Goal: Task Accomplishment & Management: Manage account settings

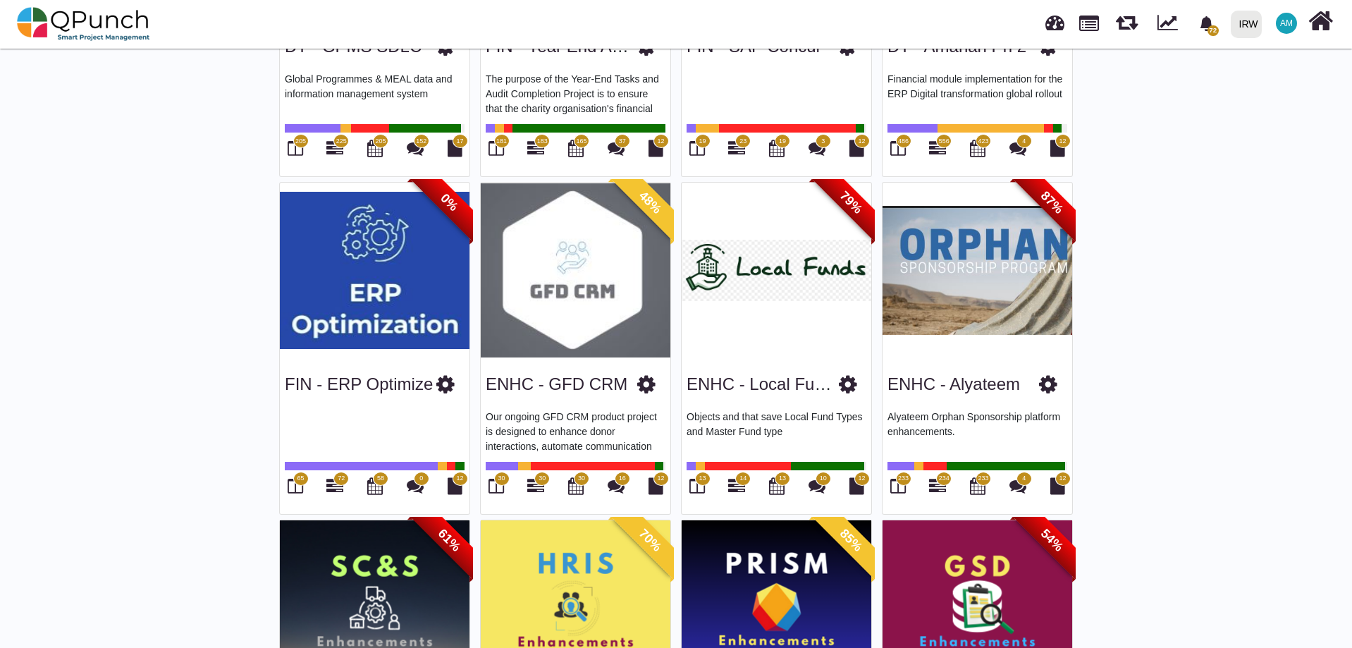
scroll to position [705, 0]
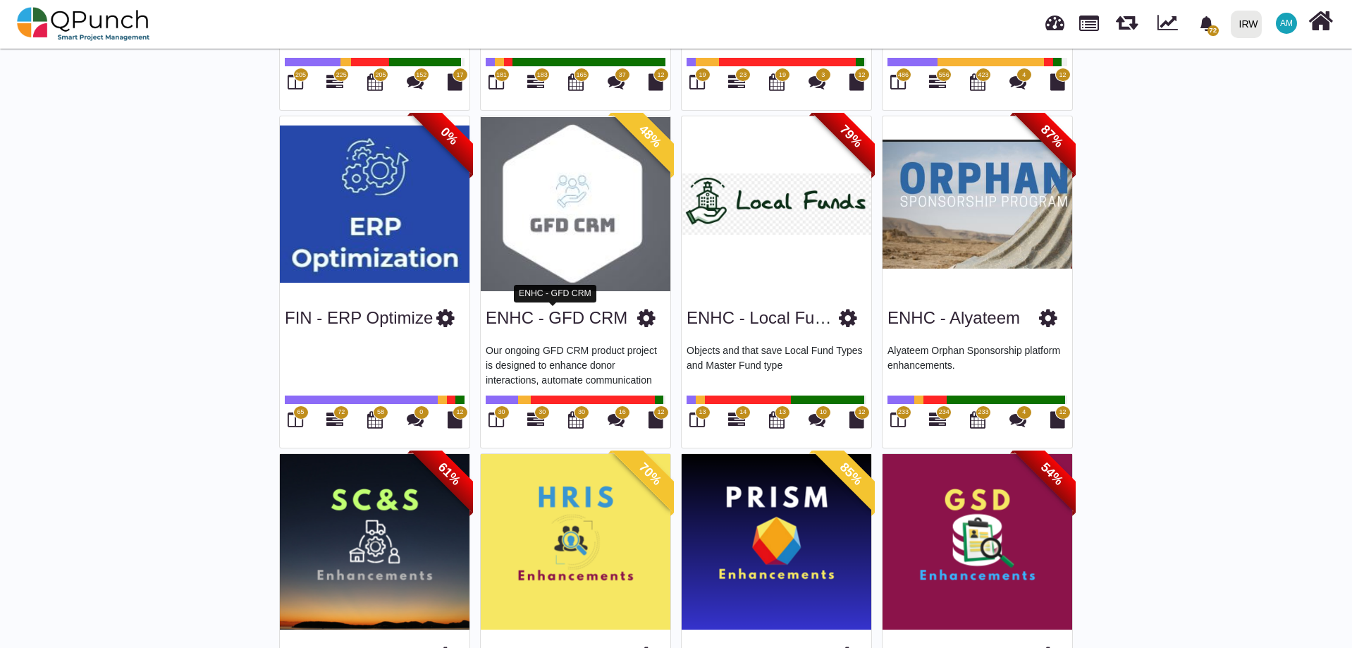
click at [520, 321] on link "ENHC - GFD CRM" at bounding box center [557, 317] width 142 height 19
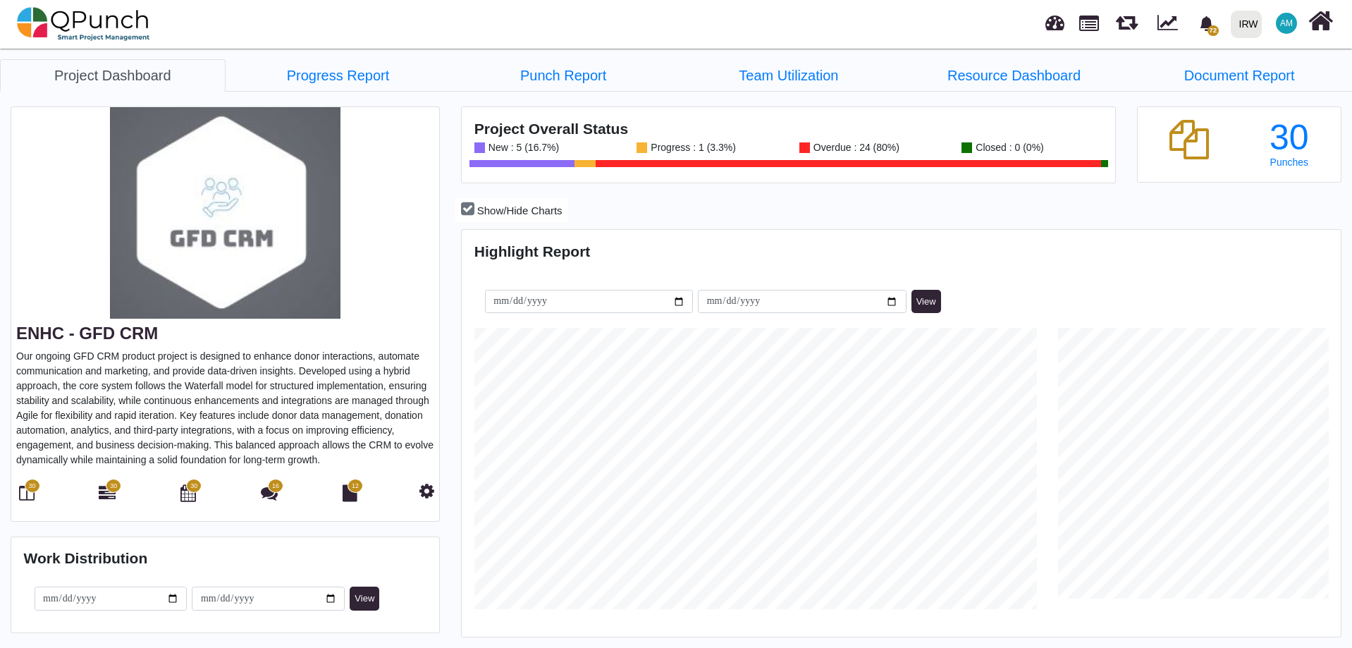
scroll to position [388, 875]
click at [33, 500] on icon at bounding box center [27, 492] width 16 height 17
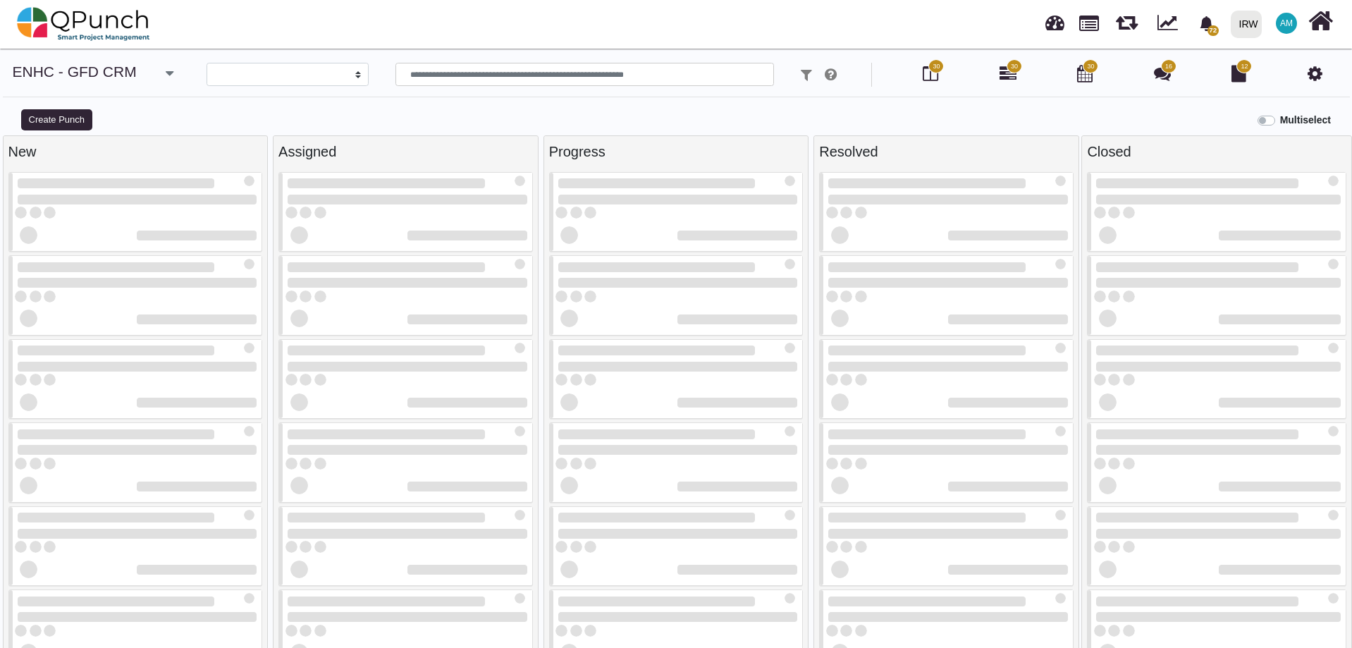
select select
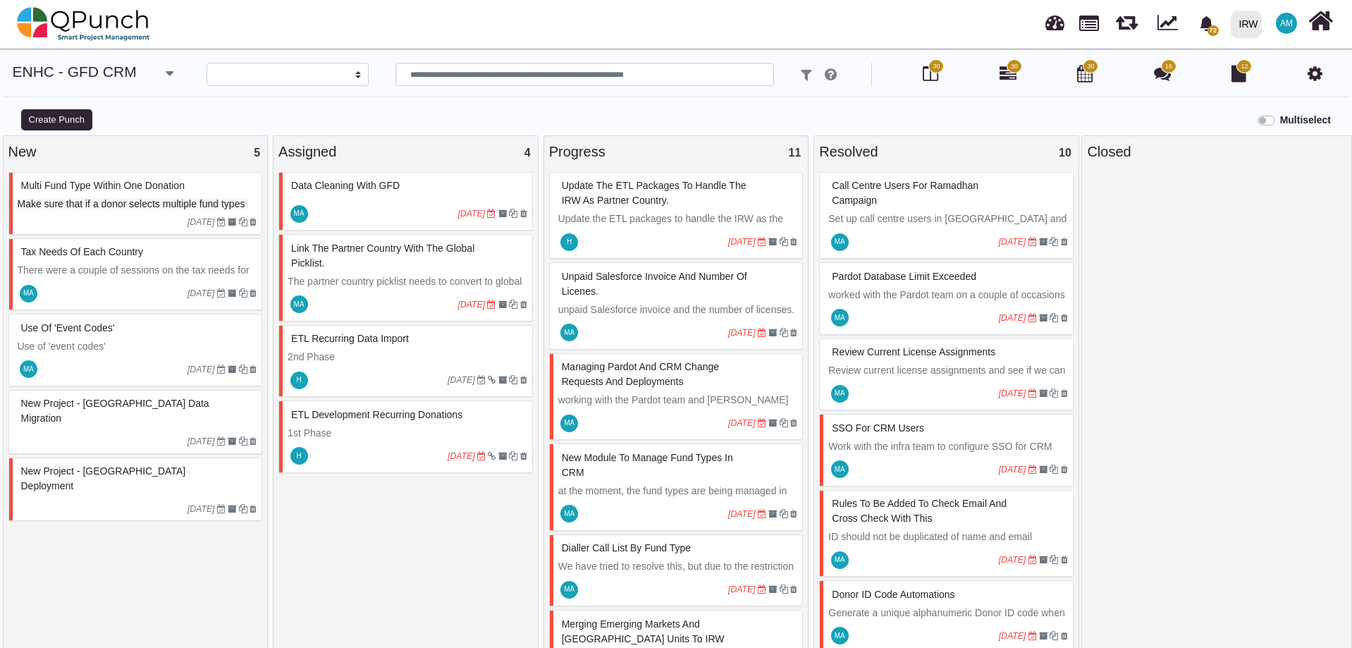
click at [114, 204] on span "Make sure that if a donor selects multiple fund types on a website for donation…" at bounding box center [133, 218] width 230 height 41
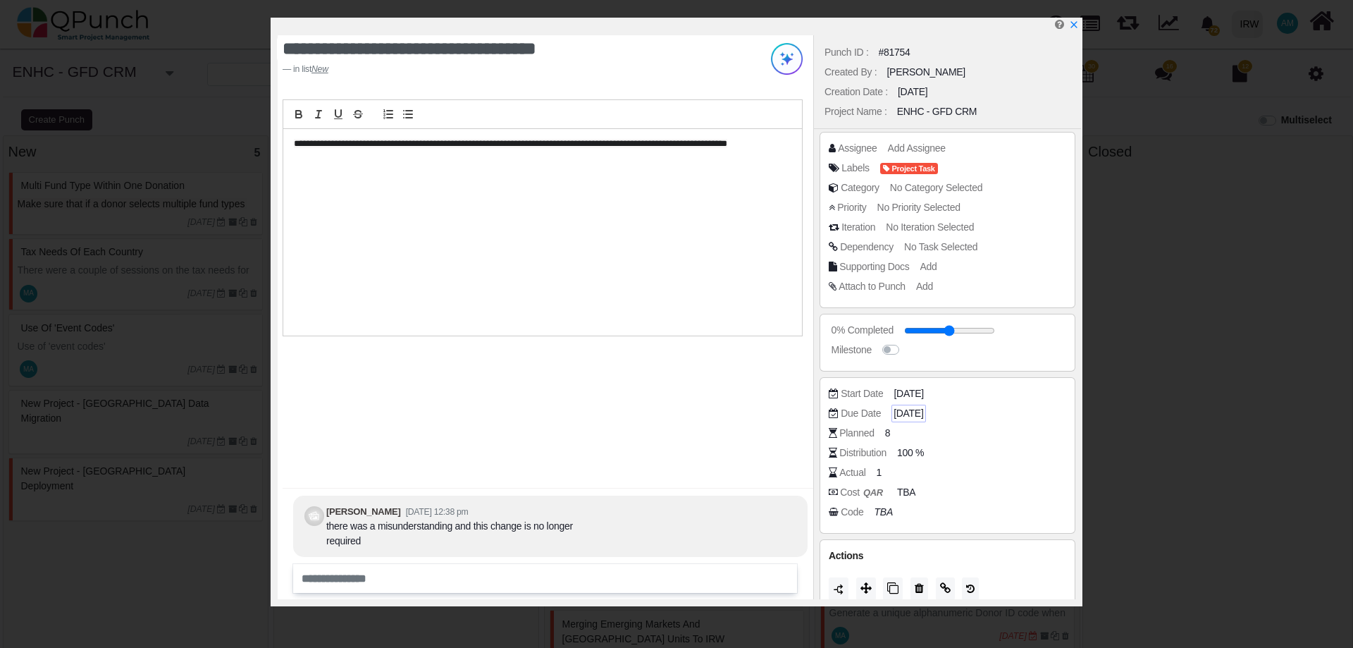
click at [923, 409] on span "[DATE]" at bounding box center [909, 413] width 30 height 15
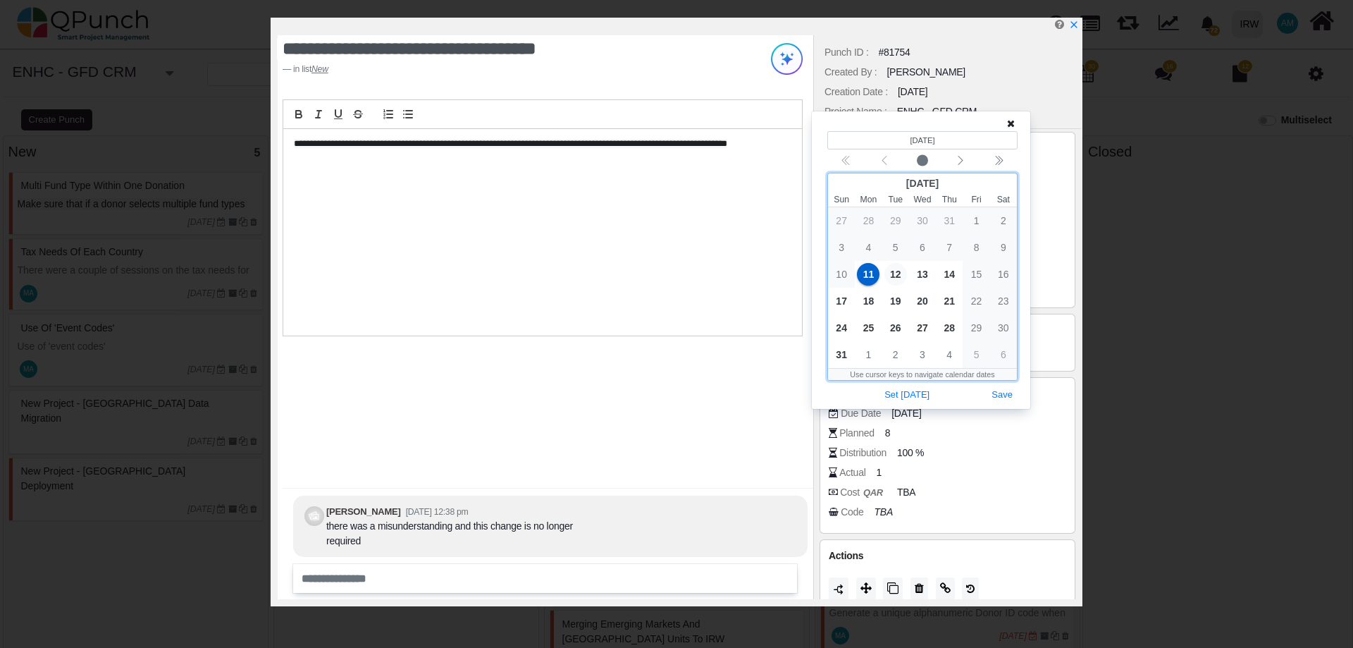
click at [898, 278] on span "12" at bounding box center [895, 274] width 23 height 23
click at [1009, 392] on button "Save" at bounding box center [1002, 394] width 31 height 19
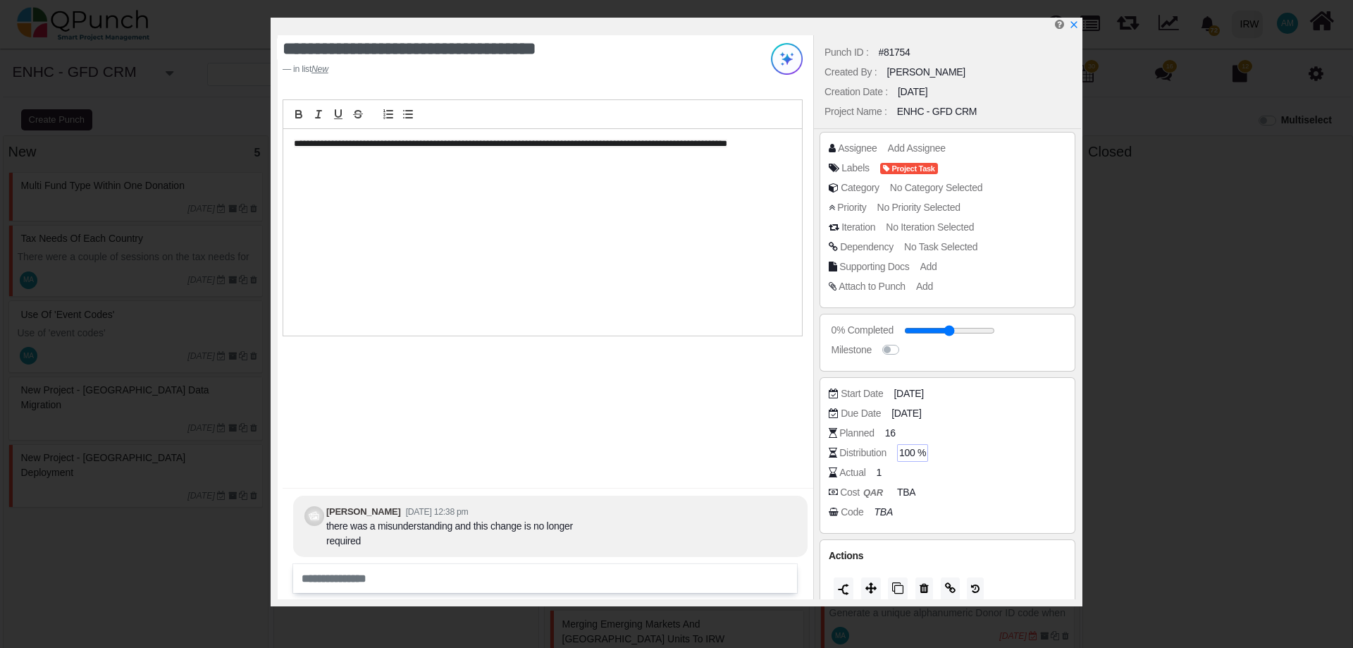
click at [913, 455] on span "100 %" at bounding box center [912, 452] width 27 height 15
click at [1022, 407] on div "Due Date 12-08-2025" at bounding box center [951, 413] width 245 height 14
click at [909, 457] on span "100 %" at bounding box center [912, 452] width 27 height 15
type input "*"
type input "**"
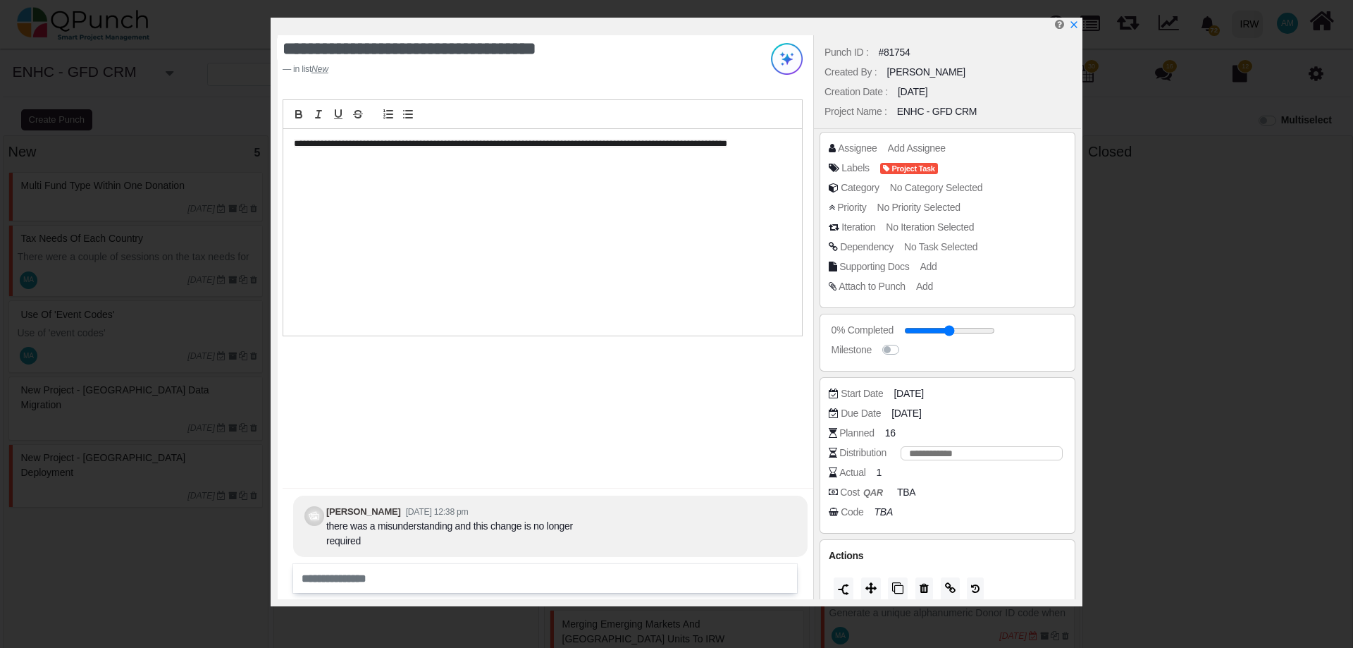
click at [975, 525] on div "Start Date 11-08-2025 Due Date 12-08-2025 Planned 16 Distribution ** Actual 1 C…" at bounding box center [948, 455] width 256 height 156
click at [885, 433] on div "8" at bounding box center [890, 433] width 10 height 18
click at [911, 416] on span "[DATE]" at bounding box center [909, 413] width 30 height 15
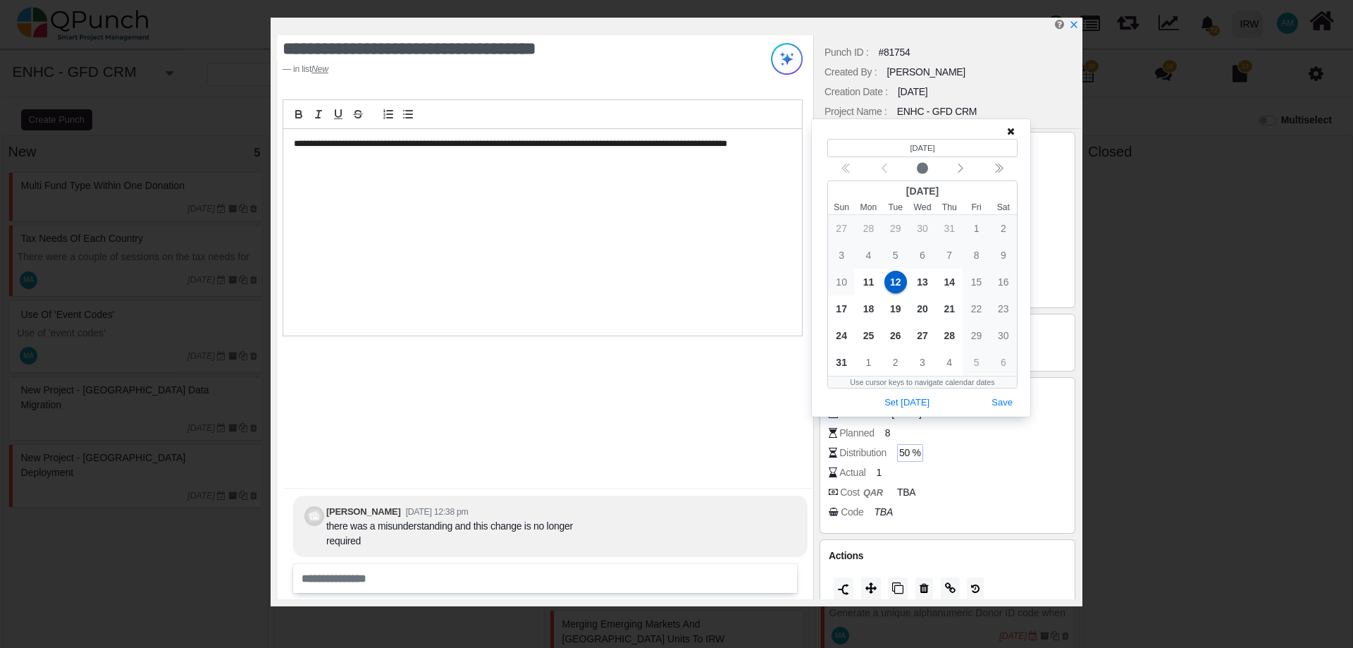
click at [1009, 134] on icon at bounding box center [1011, 131] width 8 height 10
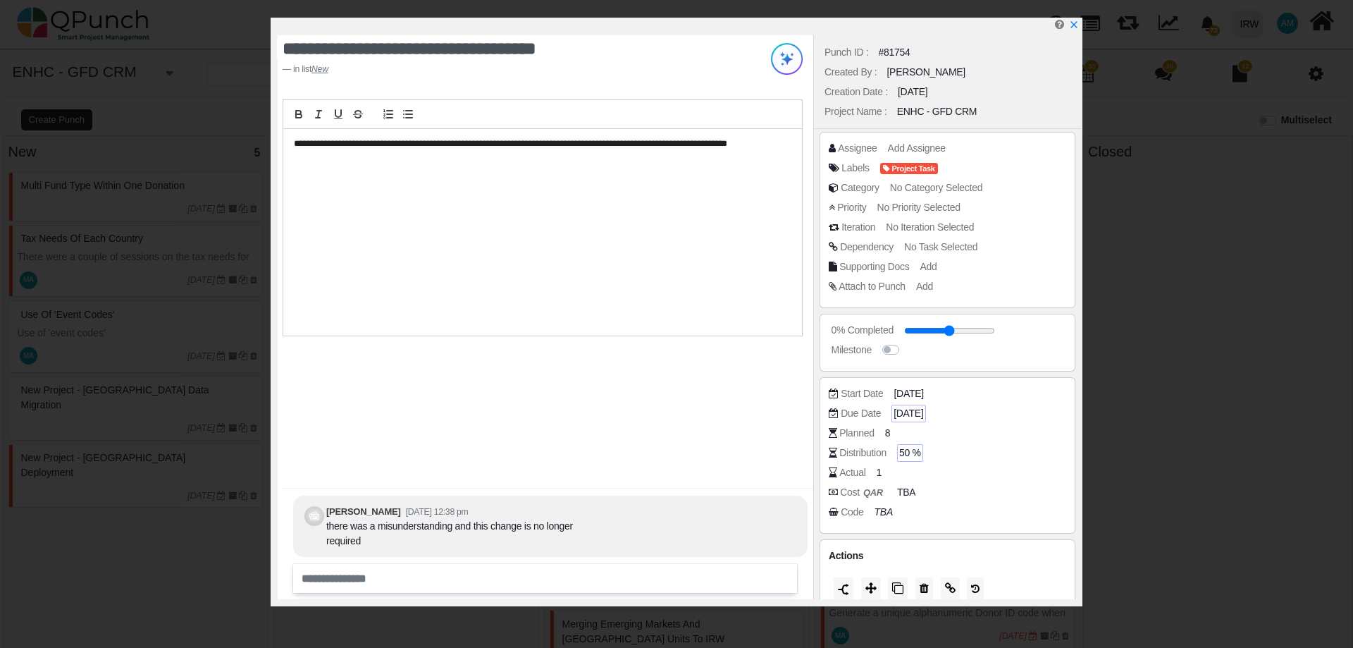
click at [914, 419] on span "[DATE]" at bounding box center [909, 413] width 30 height 15
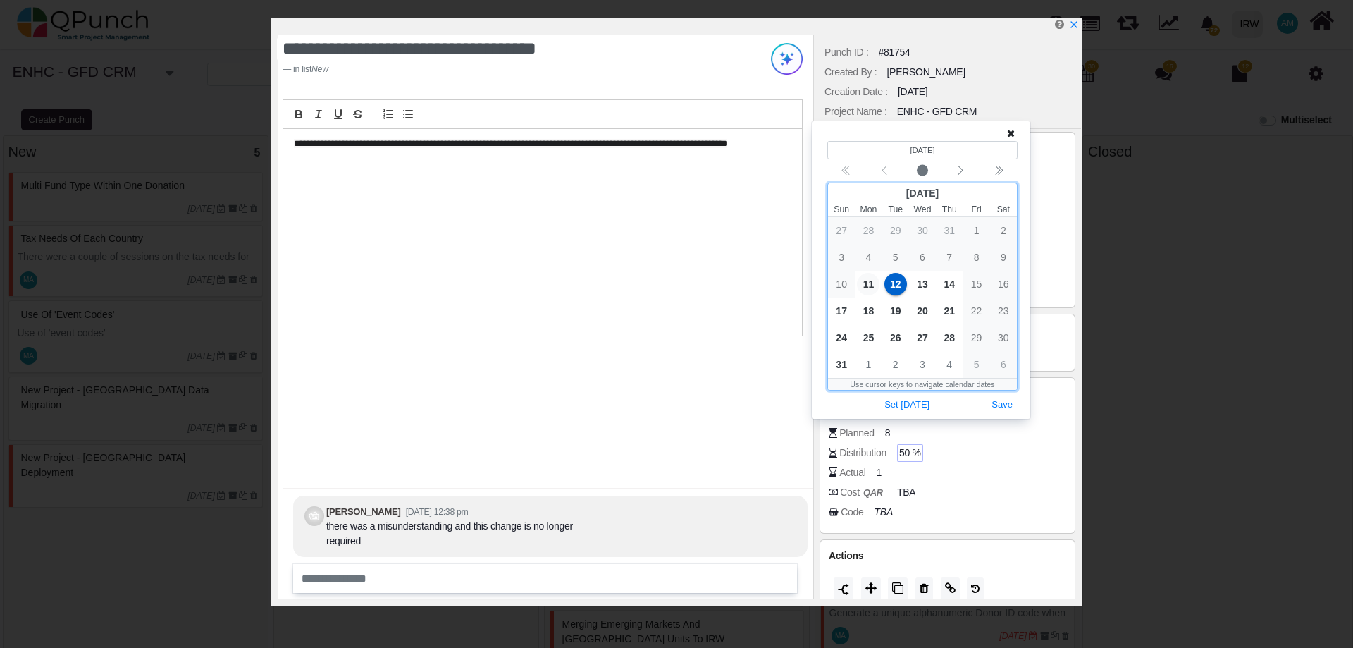
click at [868, 280] on span "11" at bounding box center [868, 284] width 23 height 23
click at [908, 453] on span "50 %" at bounding box center [910, 452] width 22 height 15
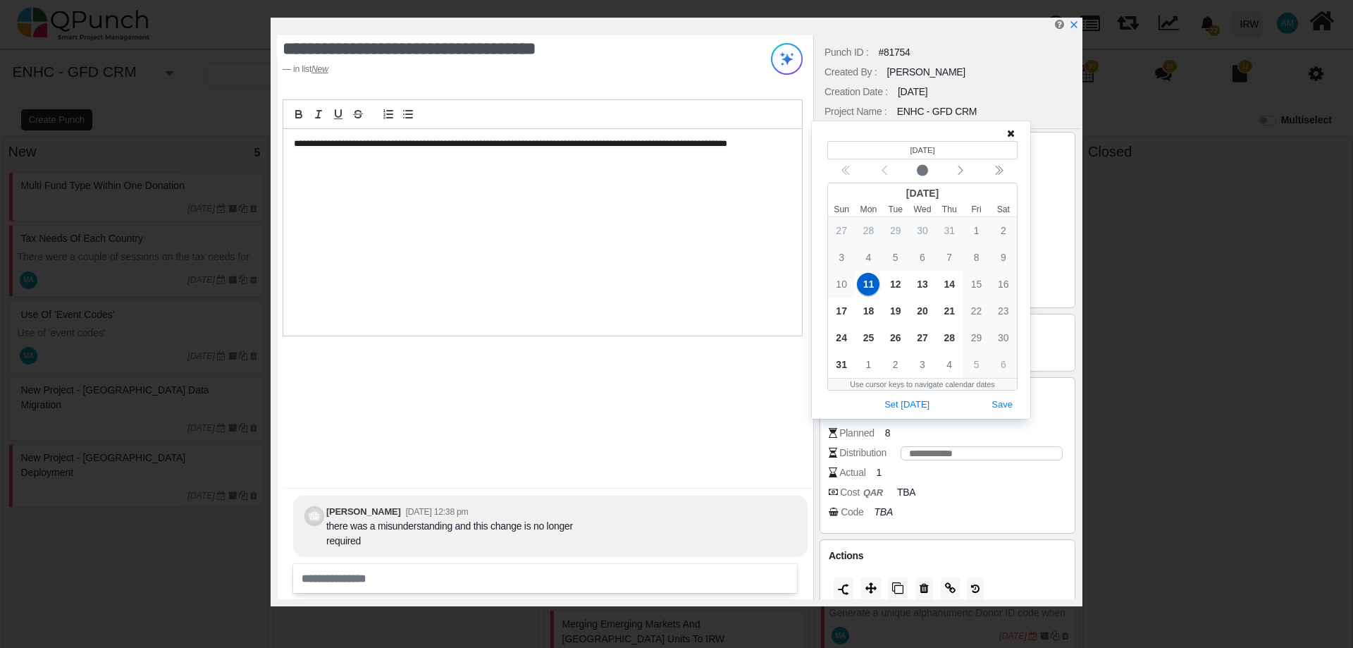
type input "*"
type input "***"
click at [971, 536] on div "Actions" at bounding box center [947, 573] width 267 height 75
click at [1013, 132] on icon at bounding box center [1011, 133] width 8 height 10
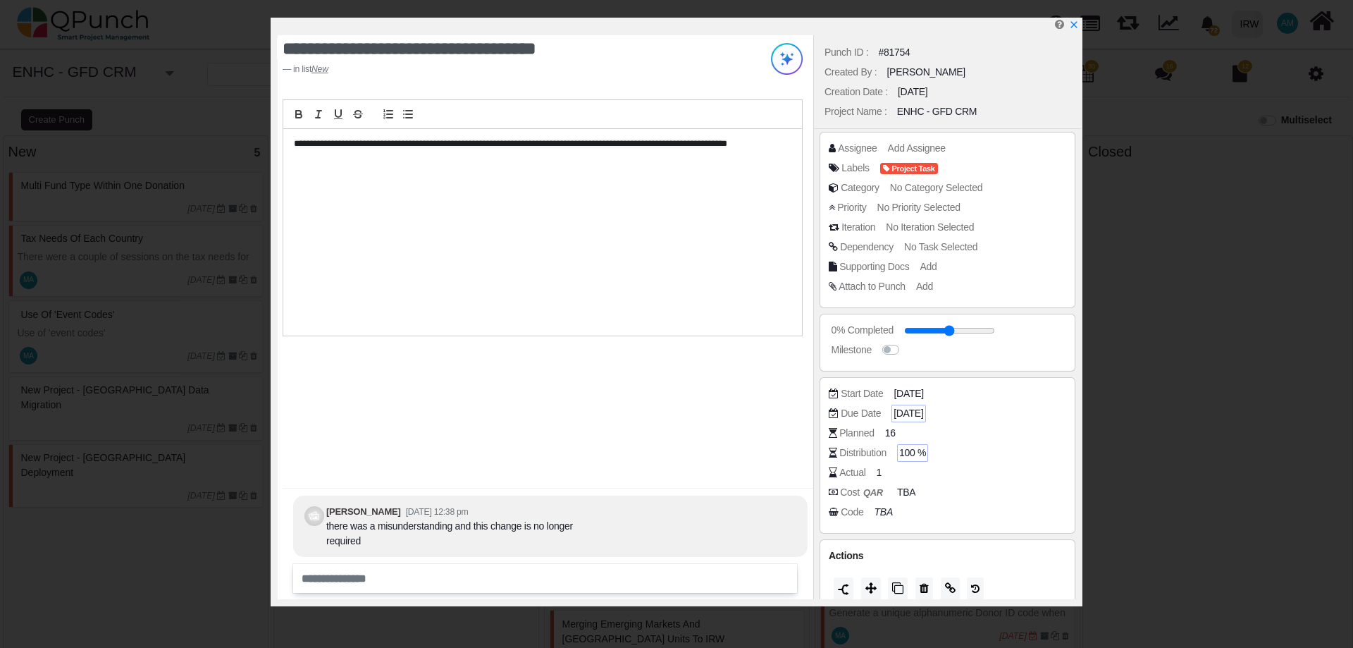
click at [912, 412] on span "[DATE]" at bounding box center [909, 413] width 30 height 15
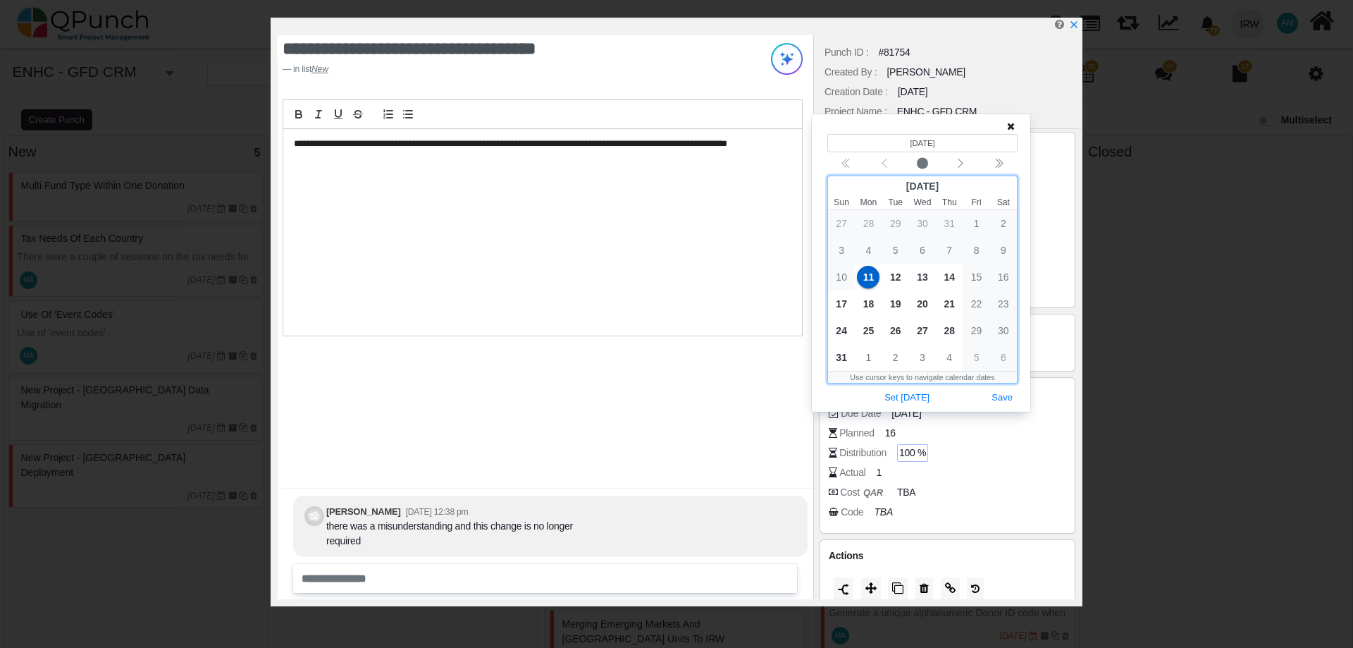
click at [865, 278] on span "11" at bounding box center [868, 277] width 23 height 23
click at [1006, 397] on button "Save" at bounding box center [1002, 397] width 31 height 19
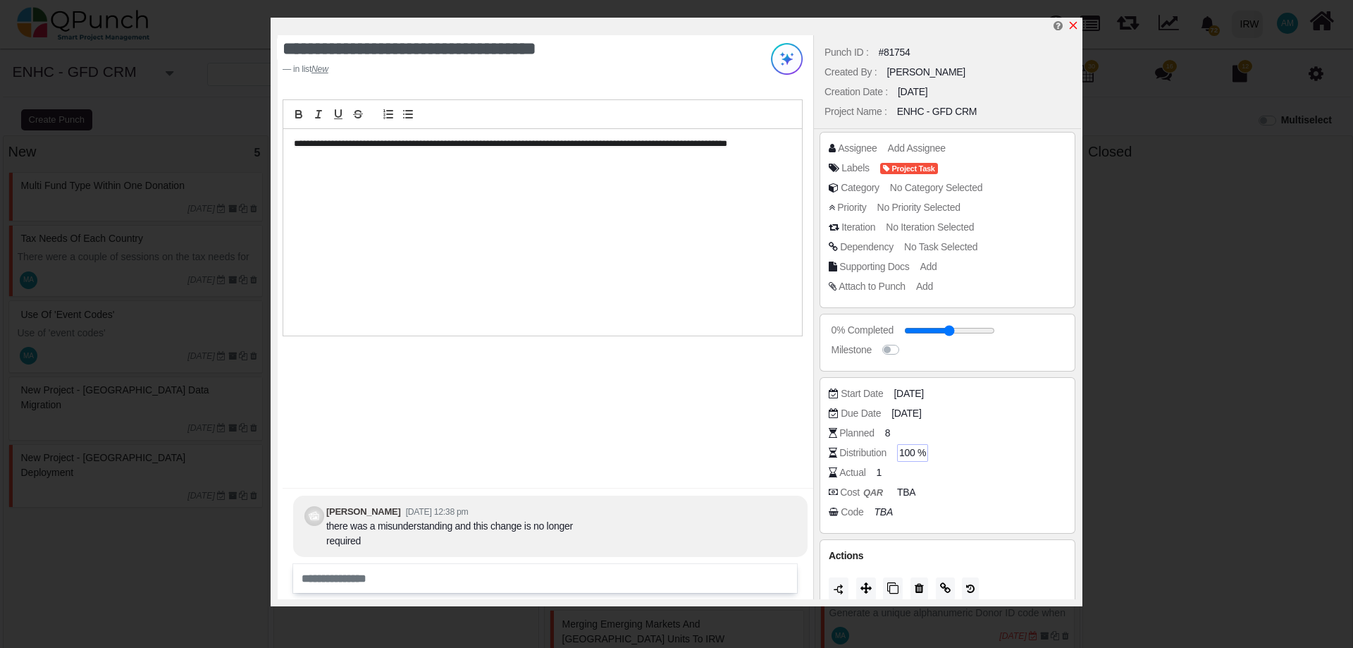
click at [1078, 27] on icon "x" at bounding box center [1073, 25] width 11 height 11
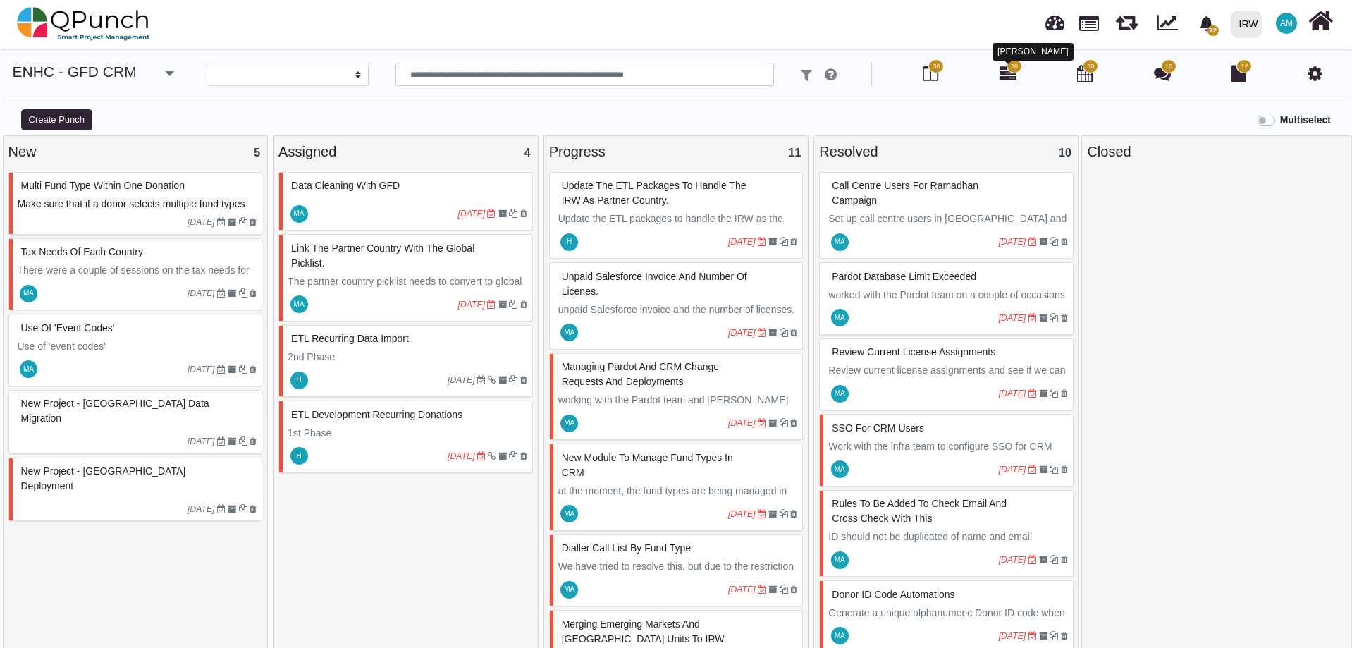
click at [1004, 78] on icon at bounding box center [1007, 73] width 17 height 17
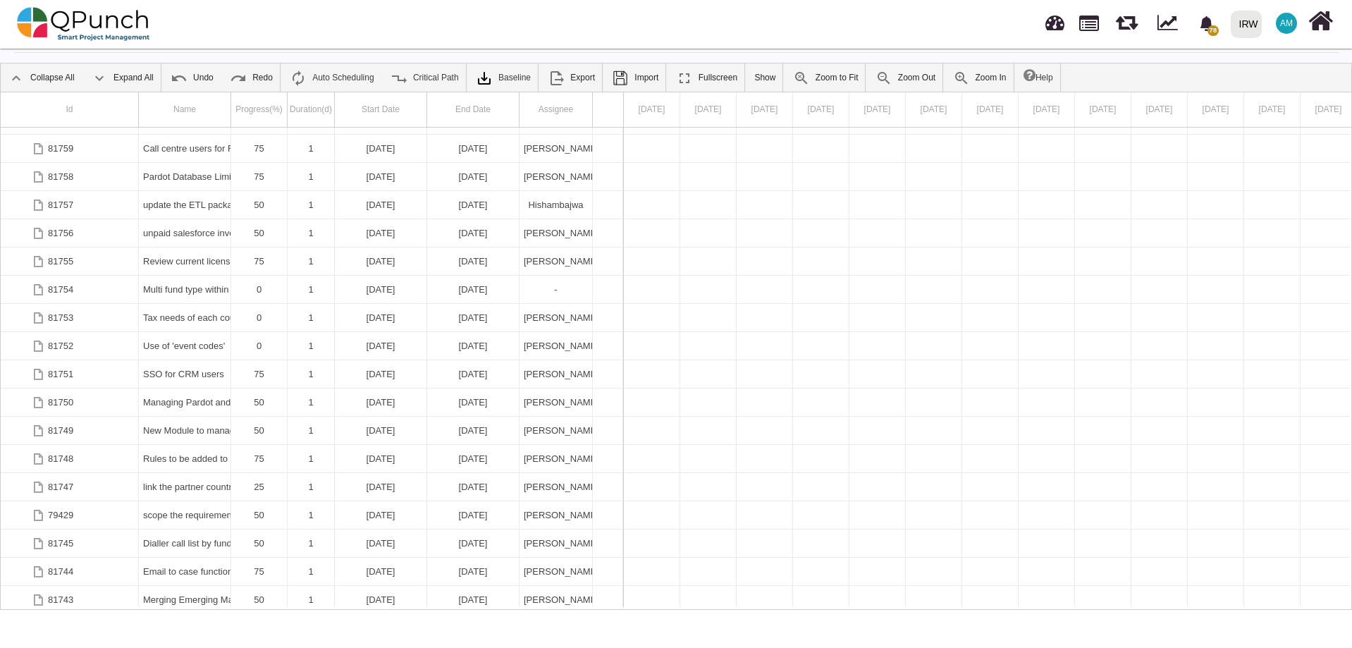
scroll to position [204, 0]
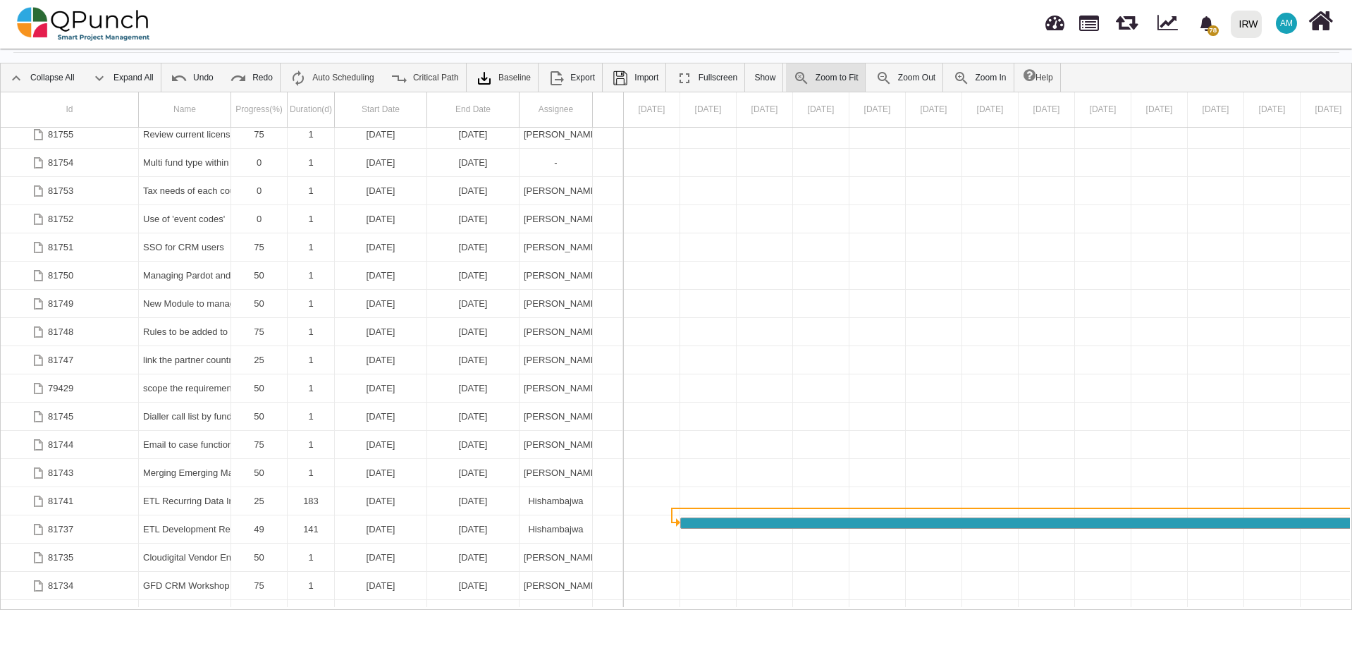
click at [821, 82] on link "Zoom to Fit" at bounding box center [826, 77] width 80 height 28
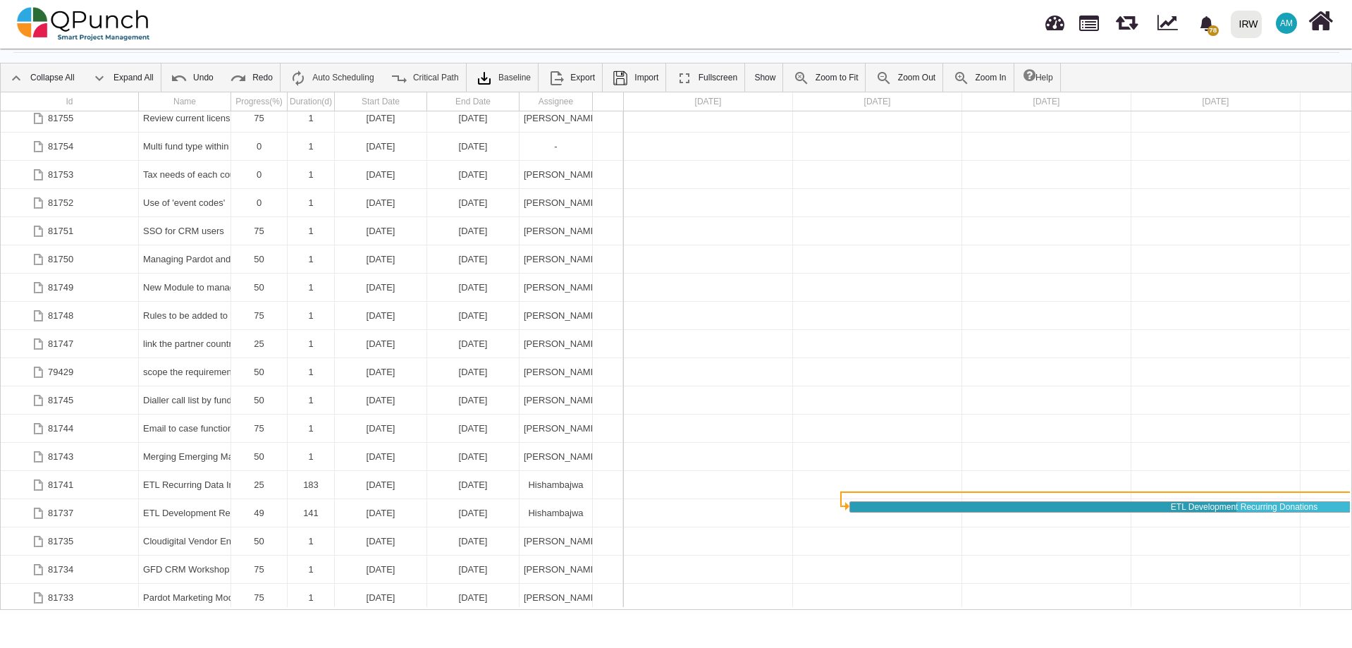
click at [908, 72] on link "Zoom Out" at bounding box center [905, 77] width 74 height 28
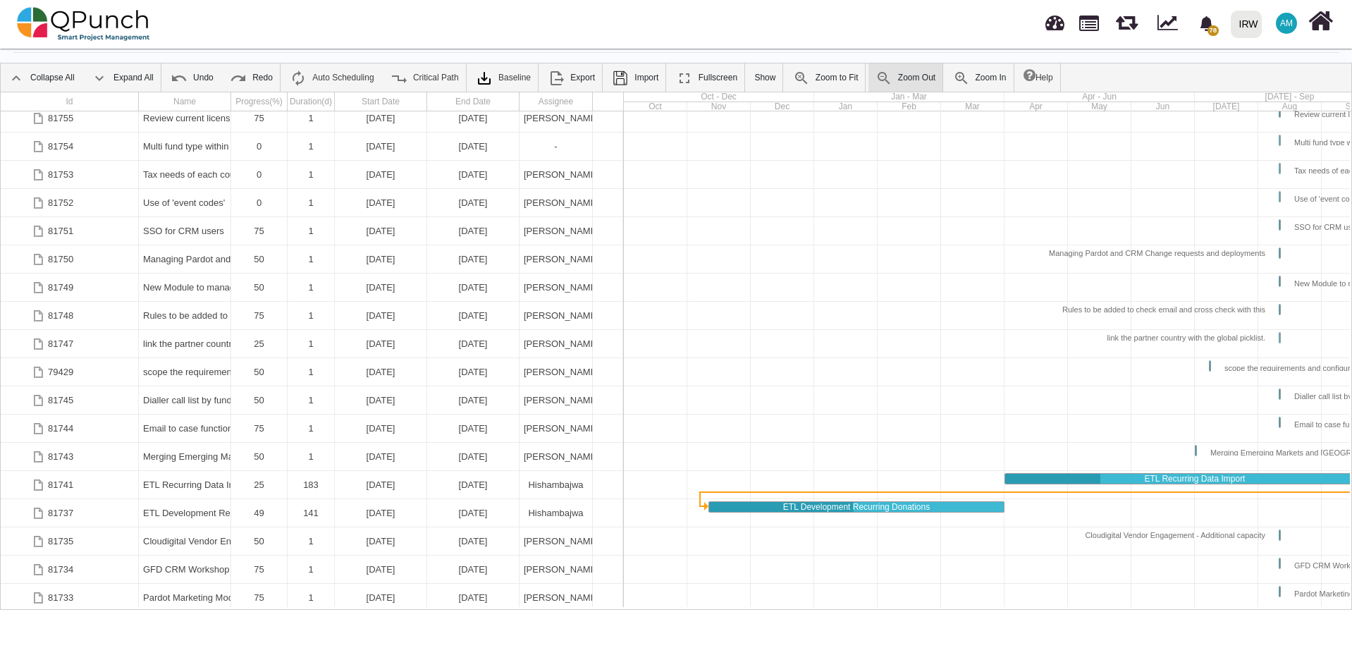
click at [908, 72] on link "Zoom Out" at bounding box center [905, 77] width 74 height 28
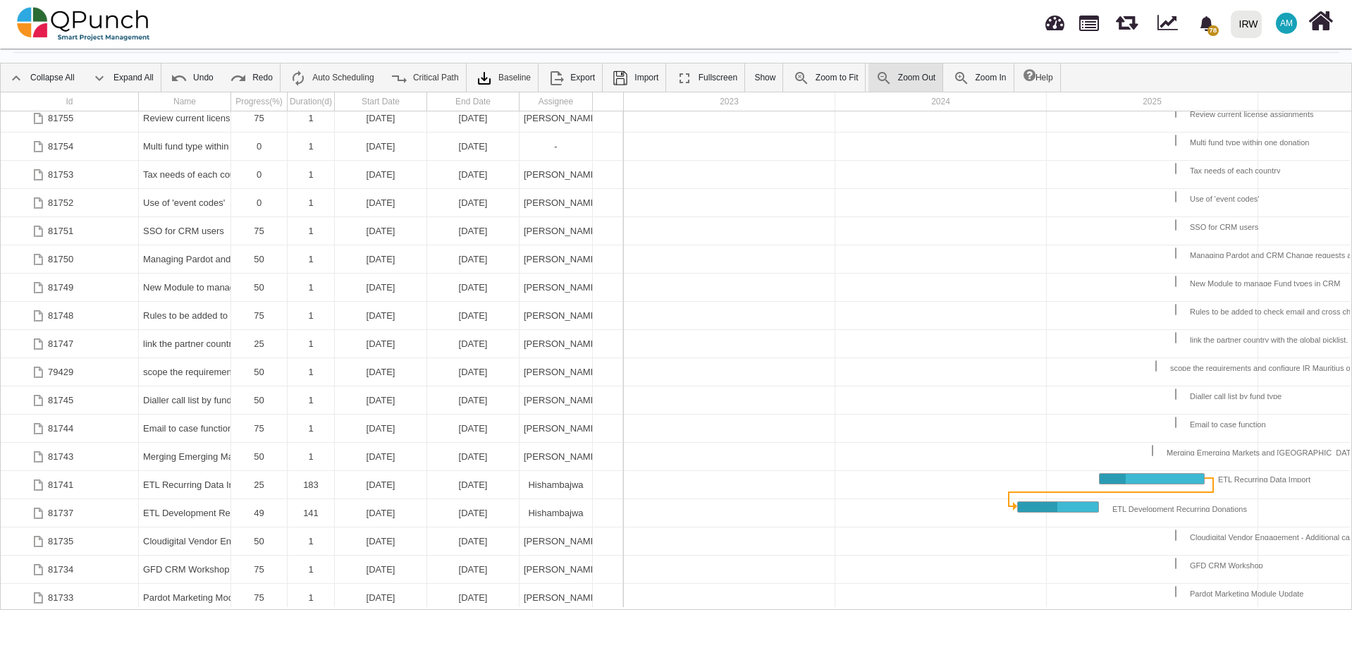
scroll to position [0, 107]
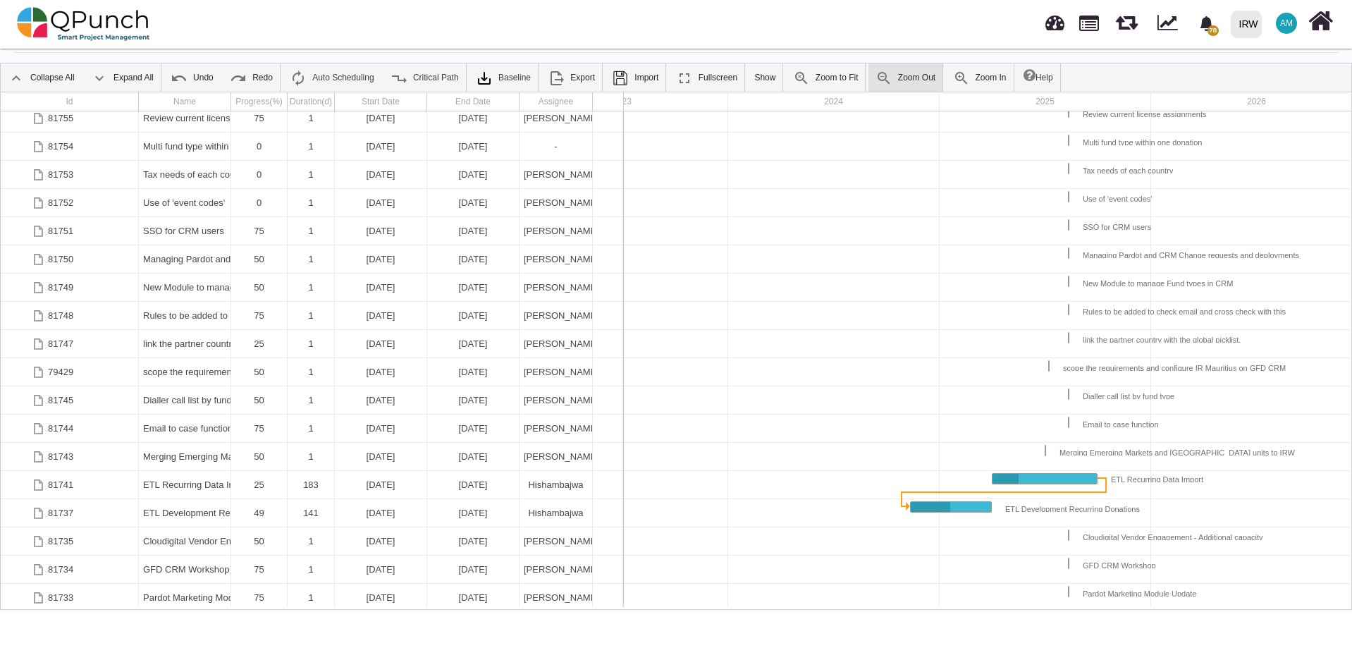
click at [909, 72] on link "Zoom Out" at bounding box center [905, 77] width 74 height 28
click at [911, 72] on link "Zoom Out" at bounding box center [905, 77] width 74 height 28
click at [932, 610] on body "78 Notification Clear Report for Login session details Nabiha Batool 29-08-2025…" at bounding box center [676, 324] width 1352 height 648
drag, startPoint x: 932, startPoint y: 610, endPoint x: 974, endPoint y: 603, distance: 43.0
click at [974, 603] on body "78 Notification Clear Report for Login session details Nabiha Batool 29-08-2025…" at bounding box center [676, 324] width 1352 height 648
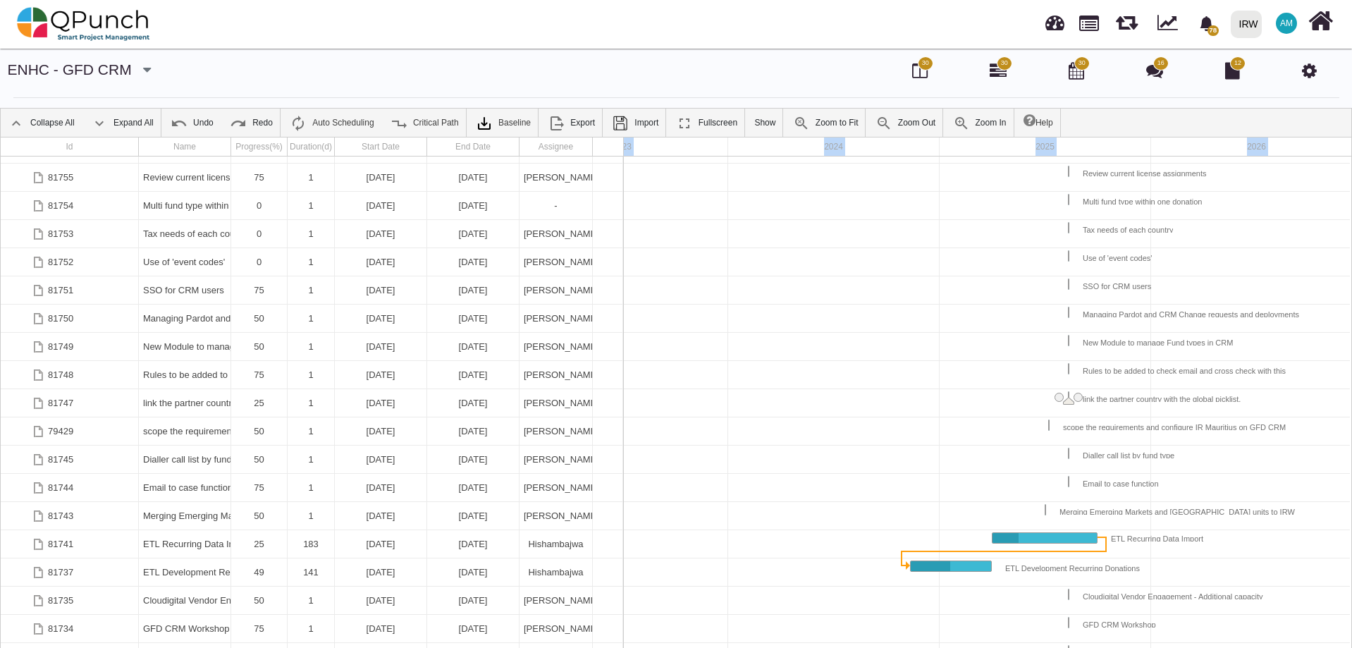
scroll to position [0, 0]
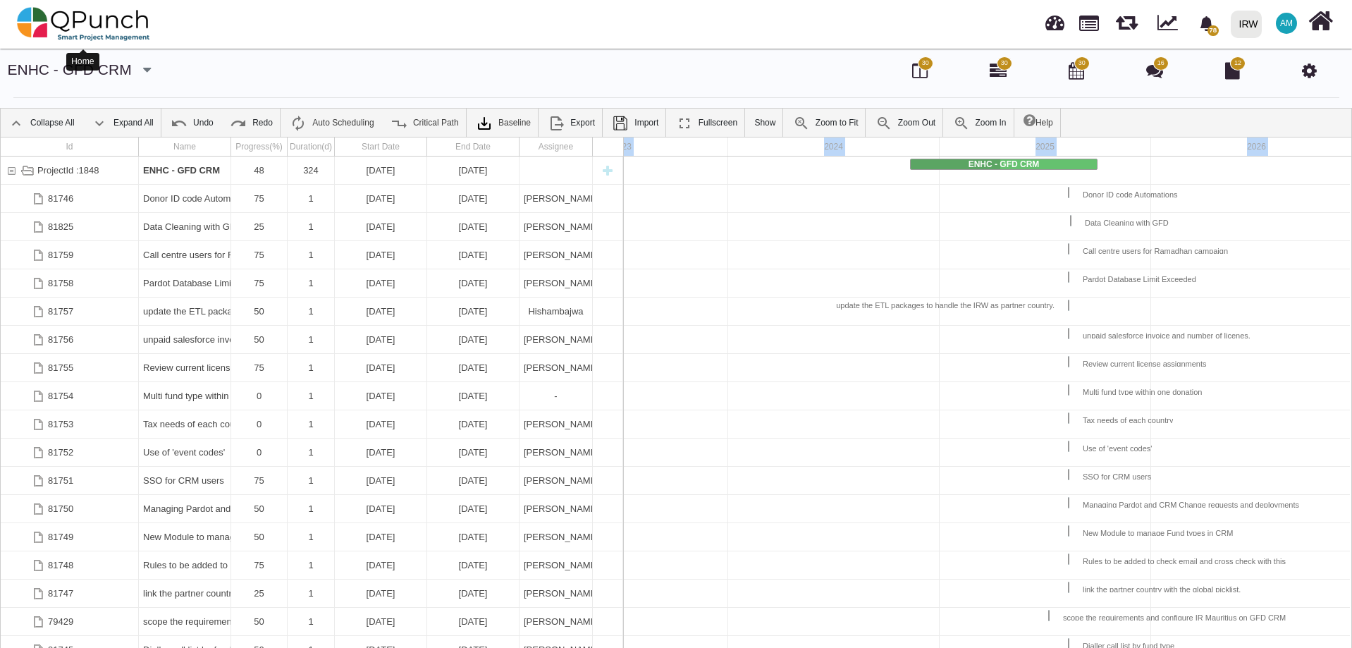
click at [61, 12] on img at bounding box center [83, 24] width 133 height 42
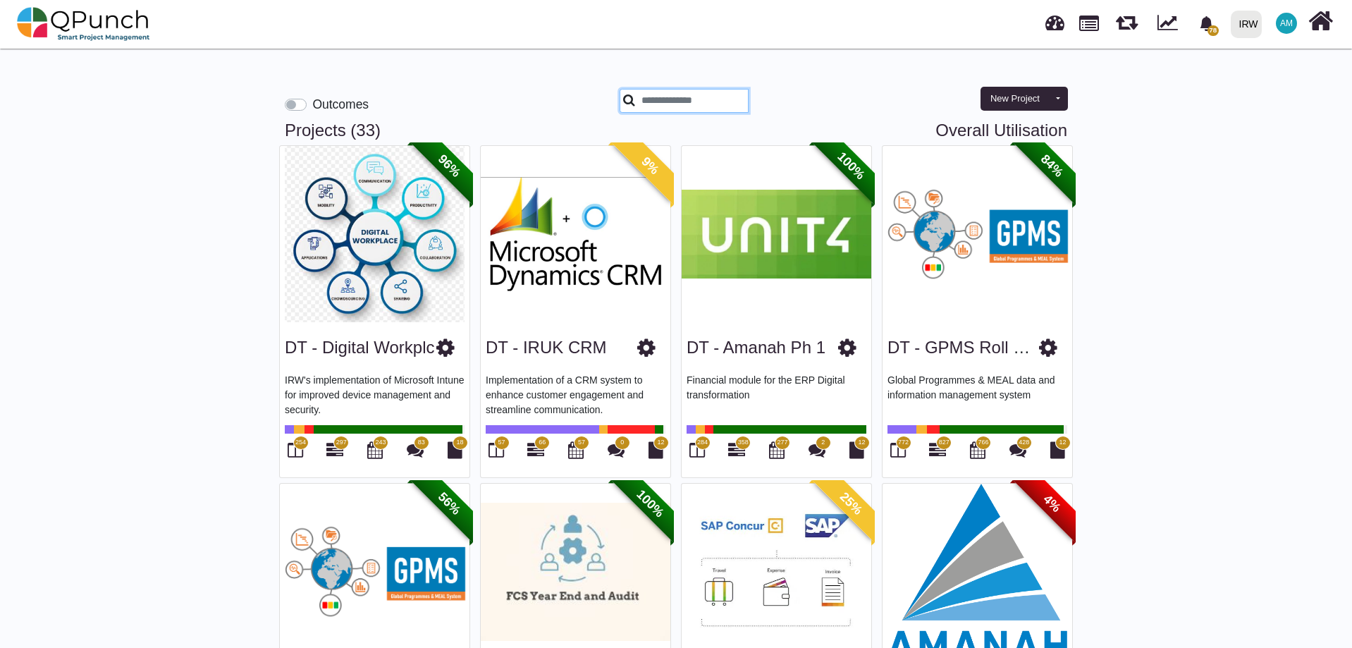
click at [731, 95] on input "text" at bounding box center [683, 101] width 129 height 24
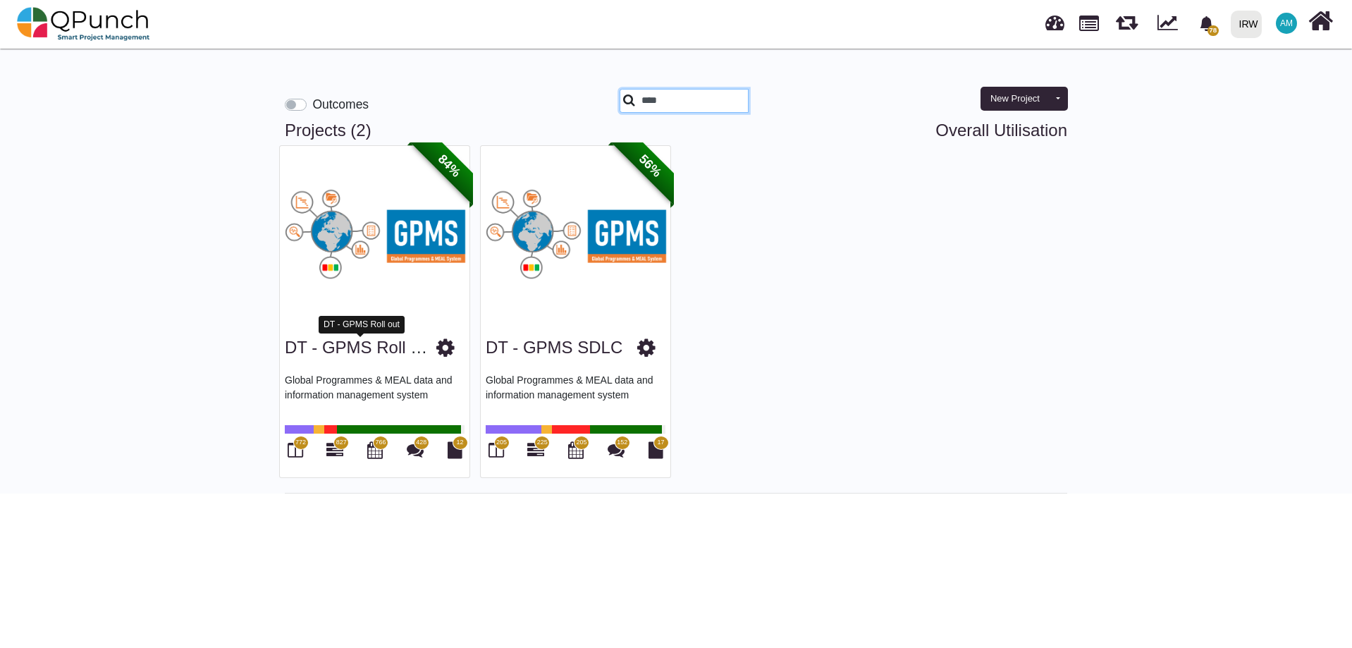
type input "****"
drag, startPoint x: 393, startPoint y: 342, endPoint x: 450, endPoint y: 390, distance: 75.0
click at [390, 342] on link "DT - GPMS Roll out" at bounding box center [361, 347] width 153 height 19
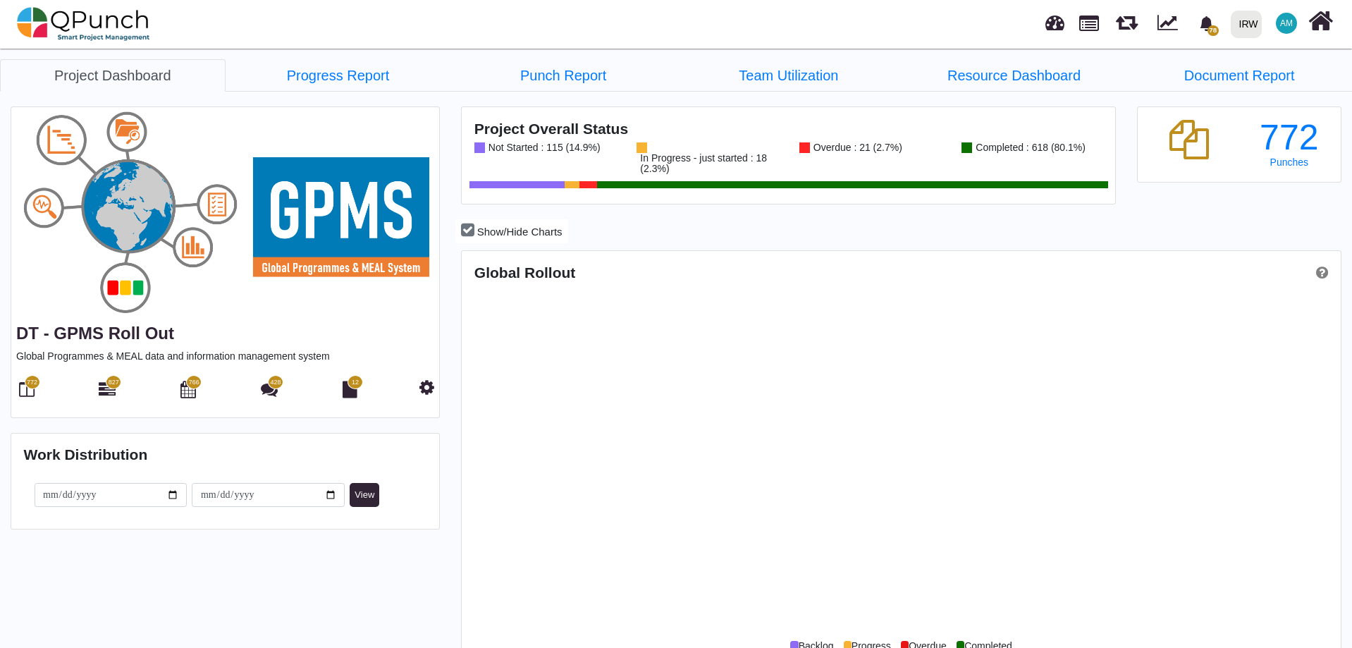
scroll to position [388, 875]
click at [105, 390] on icon at bounding box center [107, 389] width 17 height 17
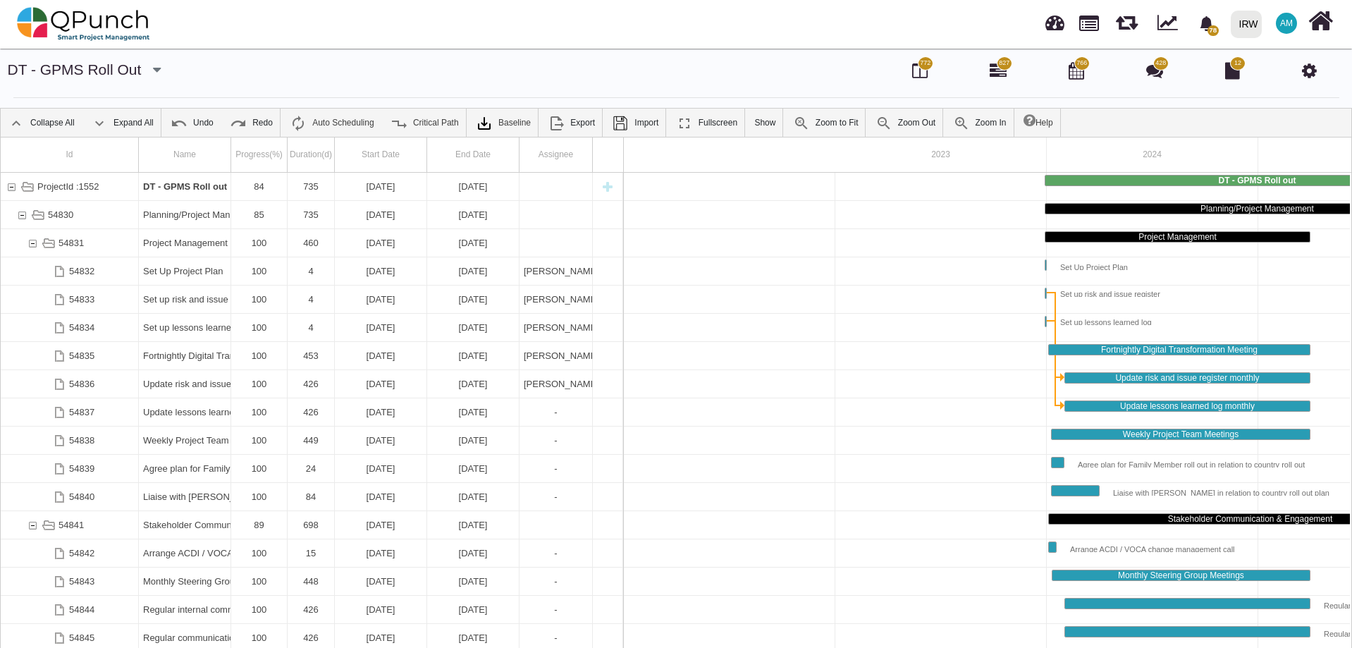
scroll to position [0, 350]
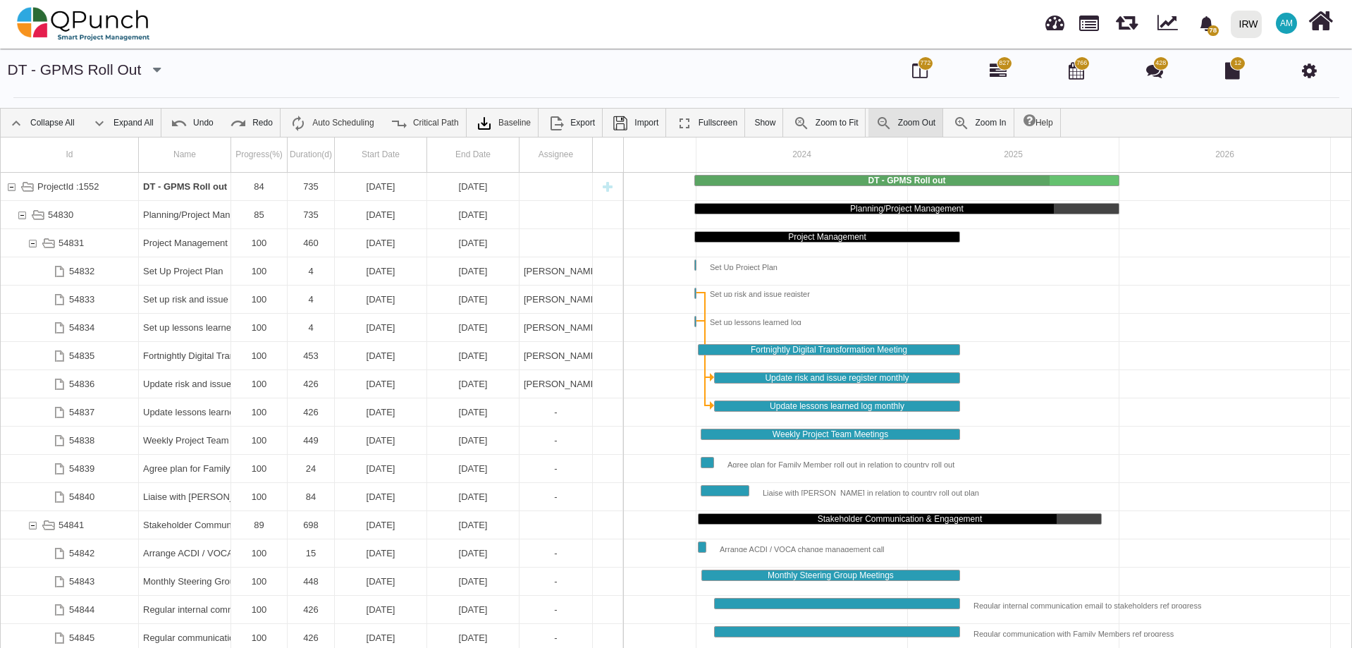
click at [892, 133] on link "Zoom Out" at bounding box center [905, 123] width 74 height 28
click at [892, 127] on link "Zoom Out" at bounding box center [905, 123] width 74 height 28
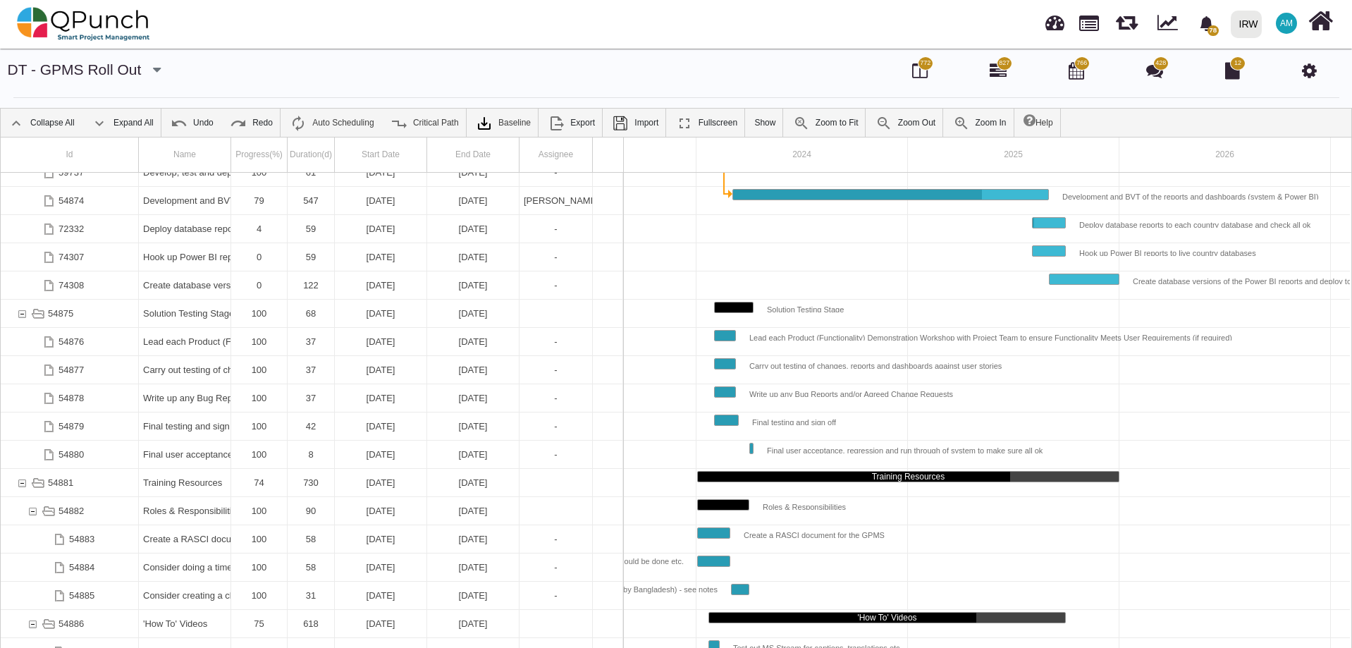
scroll to position [1712, 0]
